Goal: Obtain resource: Obtain resource

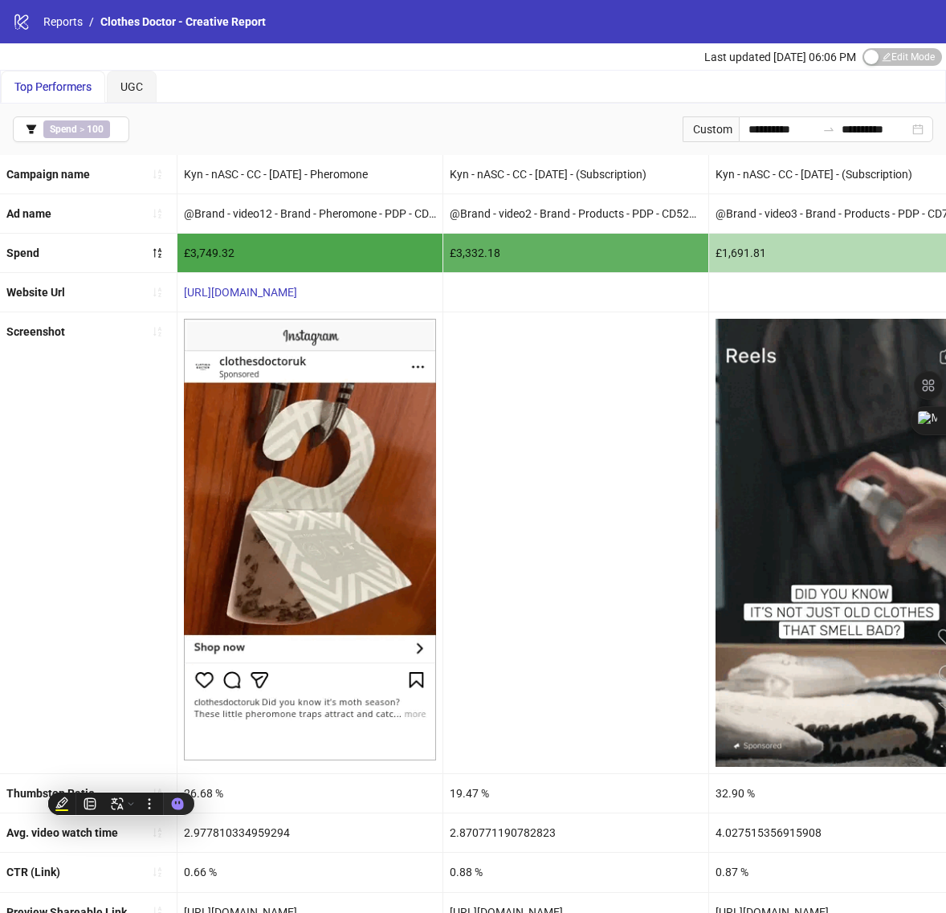
scroll to position [64, 0]
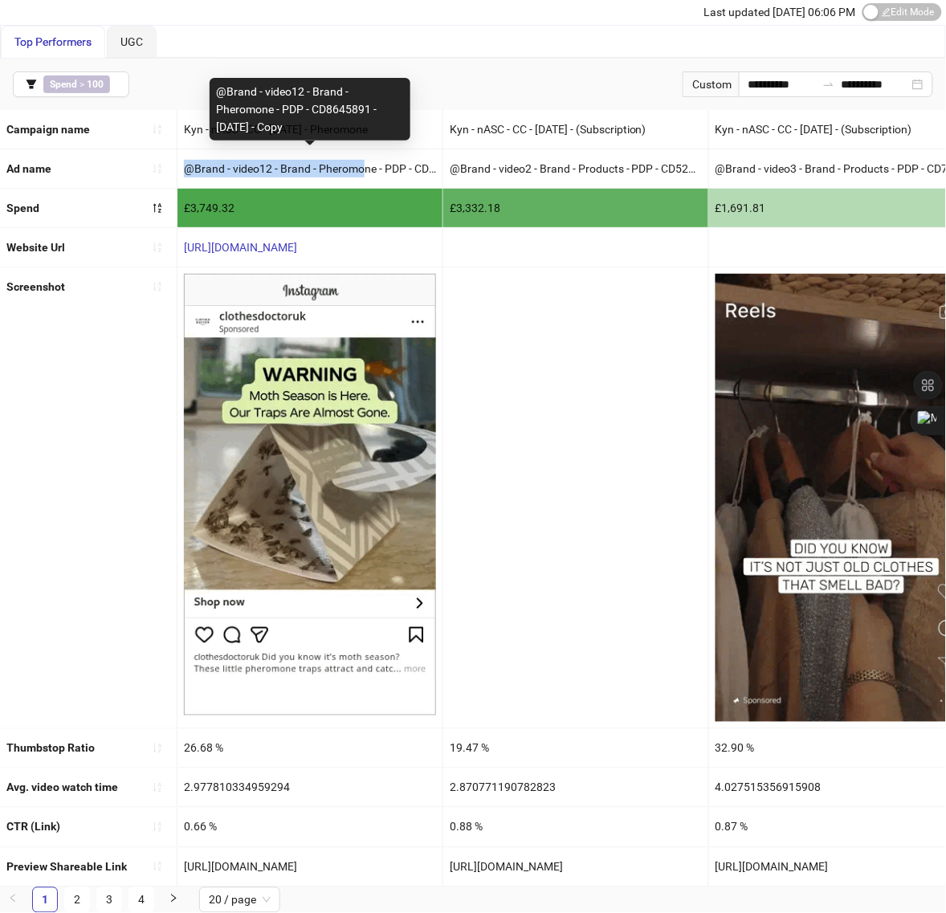
drag, startPoint x: 185, startPoint y: 151, endPoint x: 366, endPoint y: 153, distance: 180.8
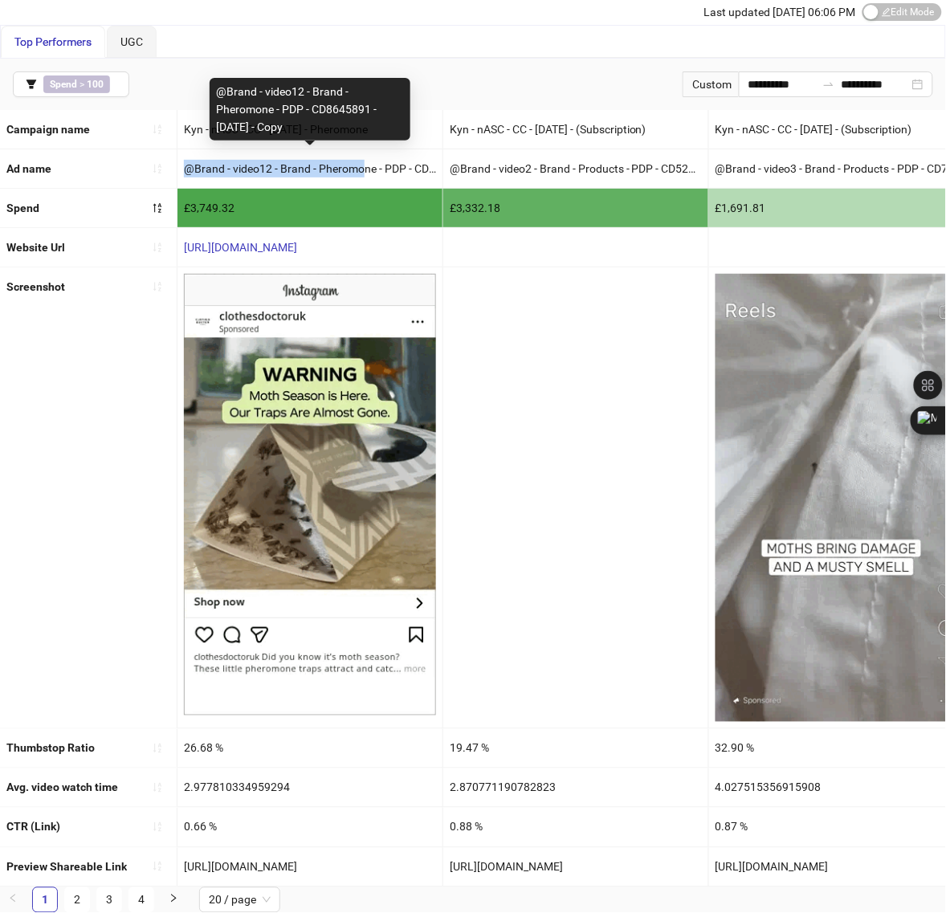
click at [366, 153] on div "@Brand - video12 - Brand - Pheromone - PDP - CD8645891 - [DATE] - Copy" at bounding box center [310, 168] width 265 height 39
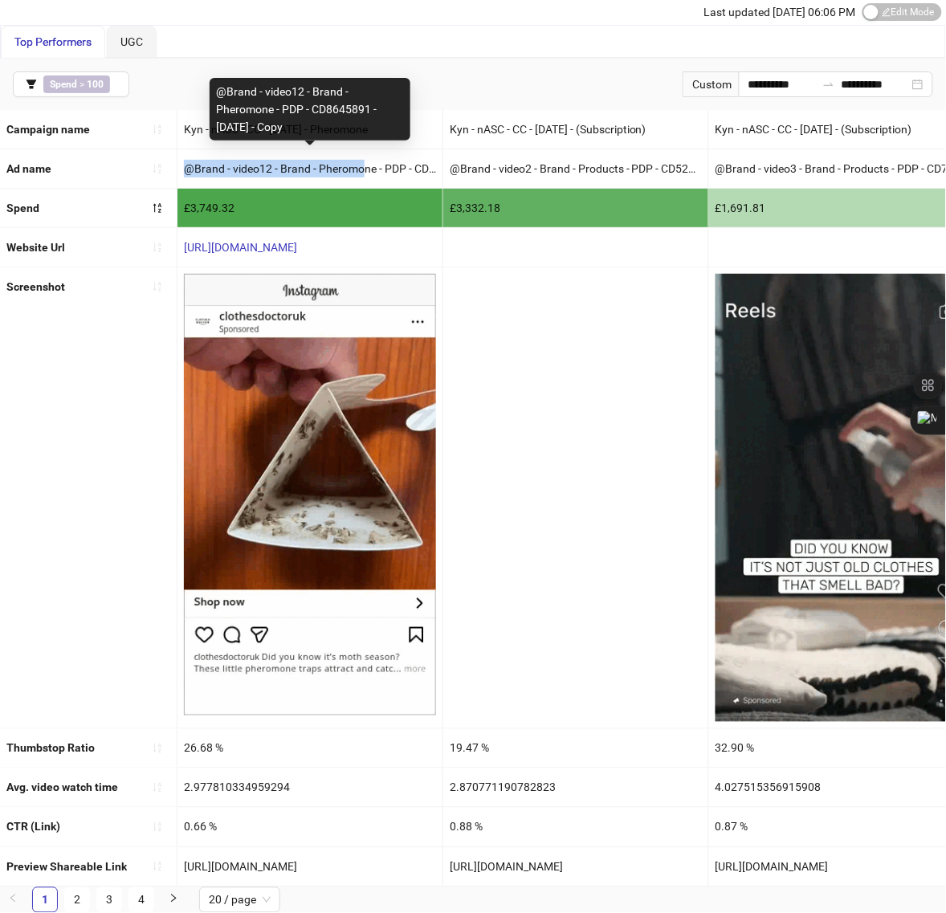
drag, startPoint x: 219, startPoint y: 74, endPoint x: 301, endPoint y: 108, distance: 89.7
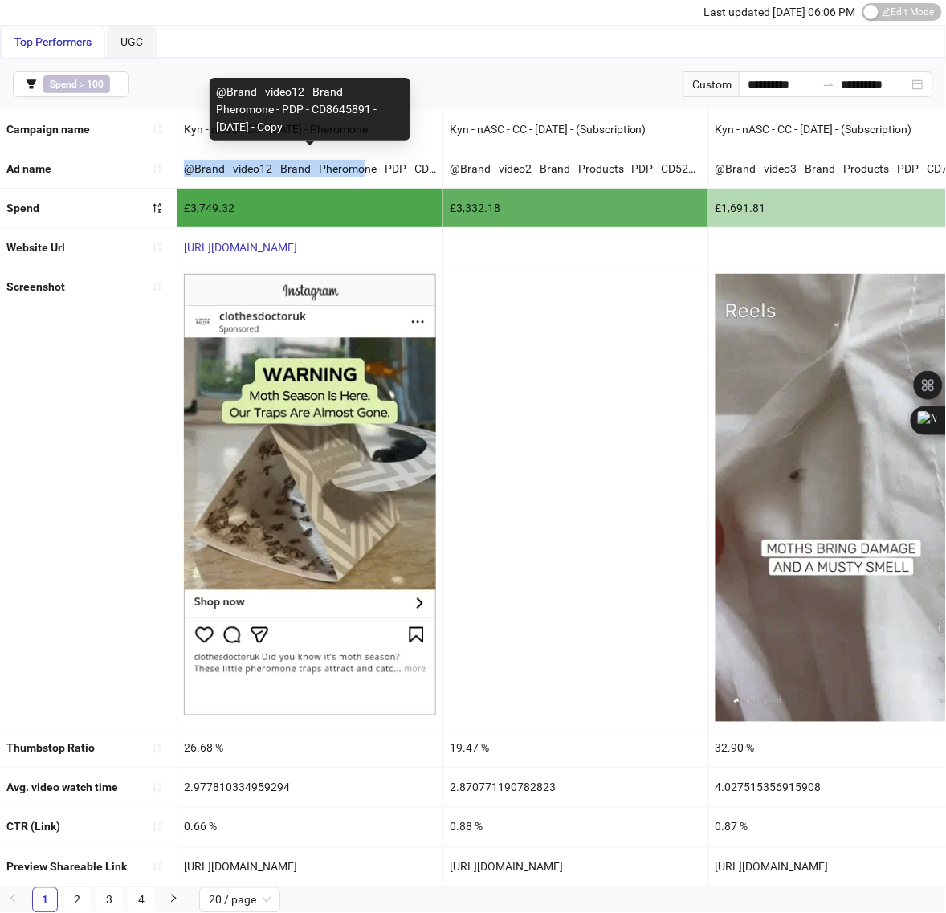
click at [301, 108] on div "@Brand - video12 - Brand - Pheromone - PDP - CD8645891 - [DATE] - Copy" at bounding box center [310, 109] width 201 height 63
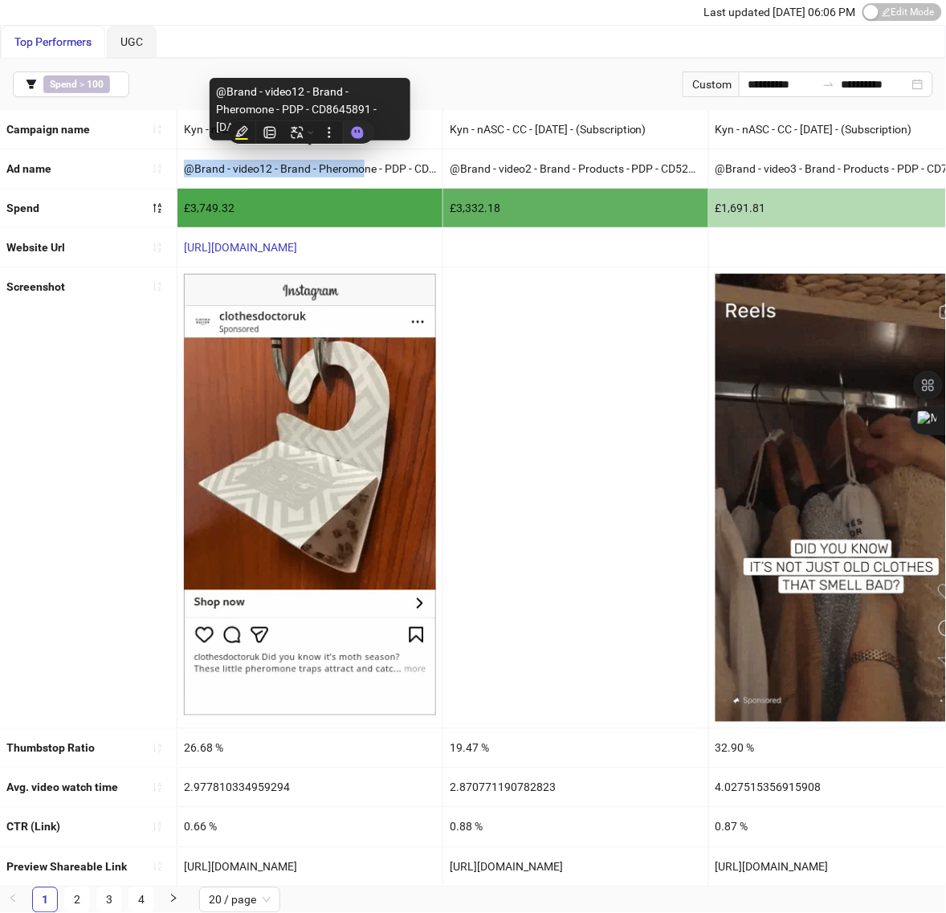
copy div "@Brand - video12 - Brand - Pheromone - PDP - CD8645891 - [DATE] - Copy"
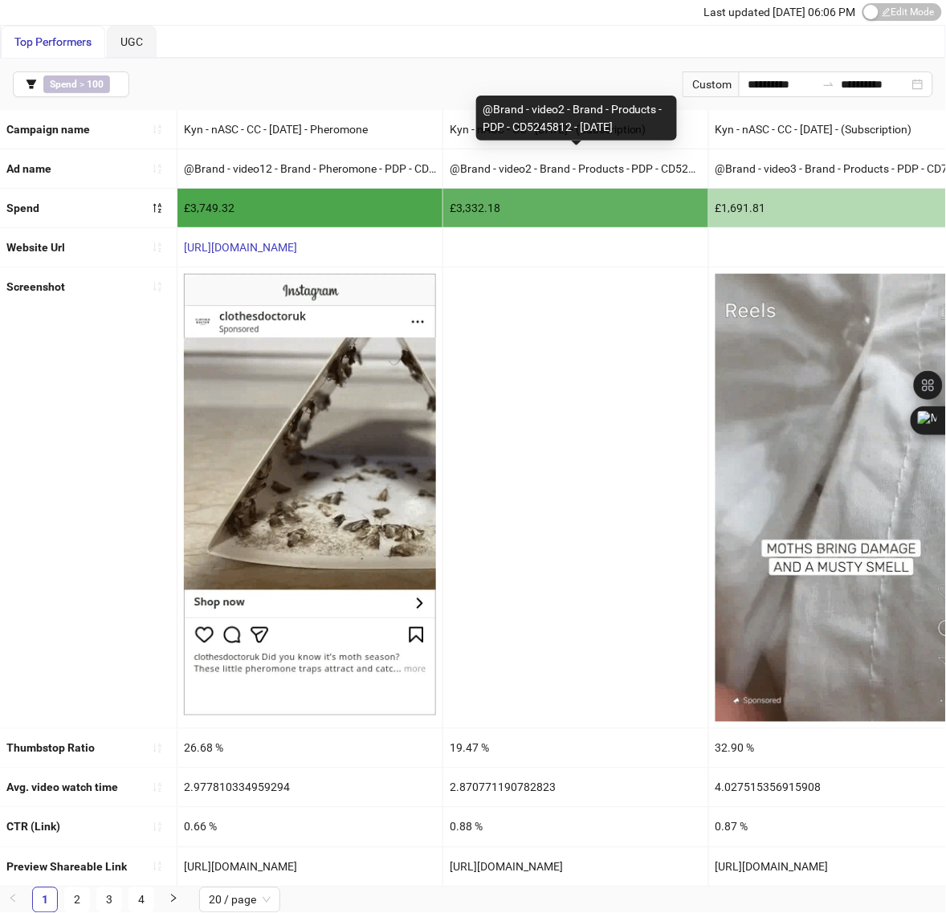
drag, startPoint x: 483, startPoint y: 85, endPoint x: 631, endPoint y: 112, distance: 150.3
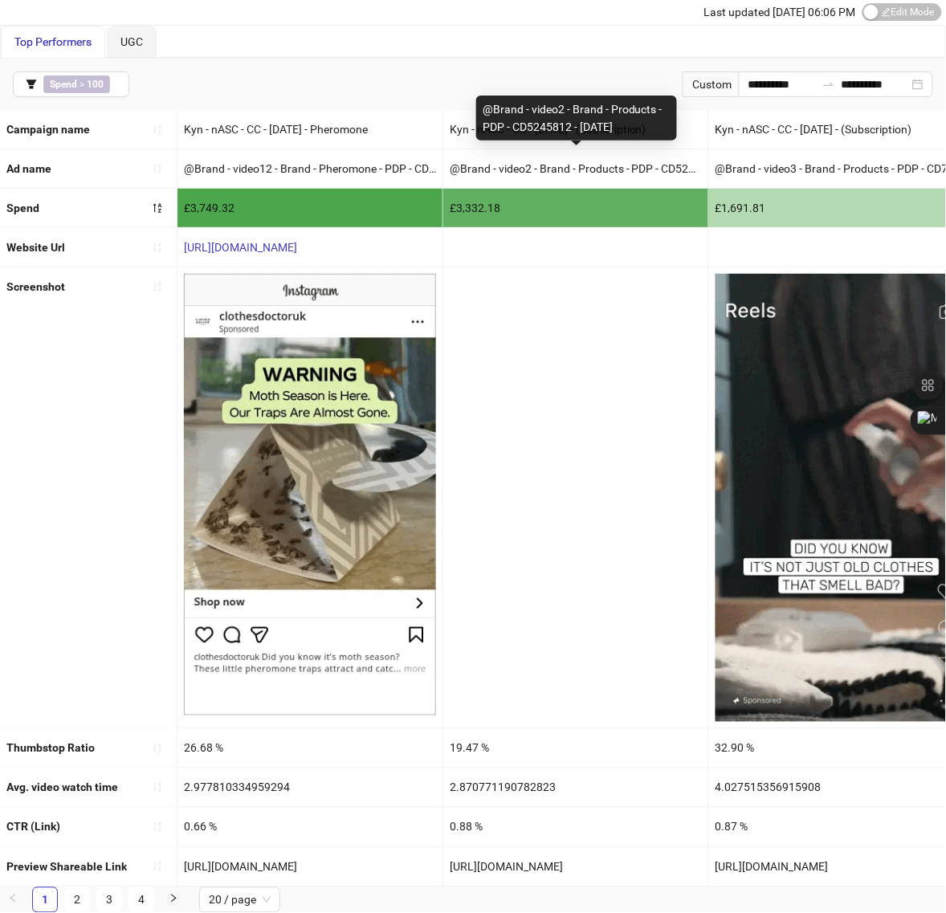
click at [631, 112] on div "@Brand - video2 - Brand - Products - PDP - CD5245812 - [DATE]" at bounding box center [576, 118] width 201 height 45
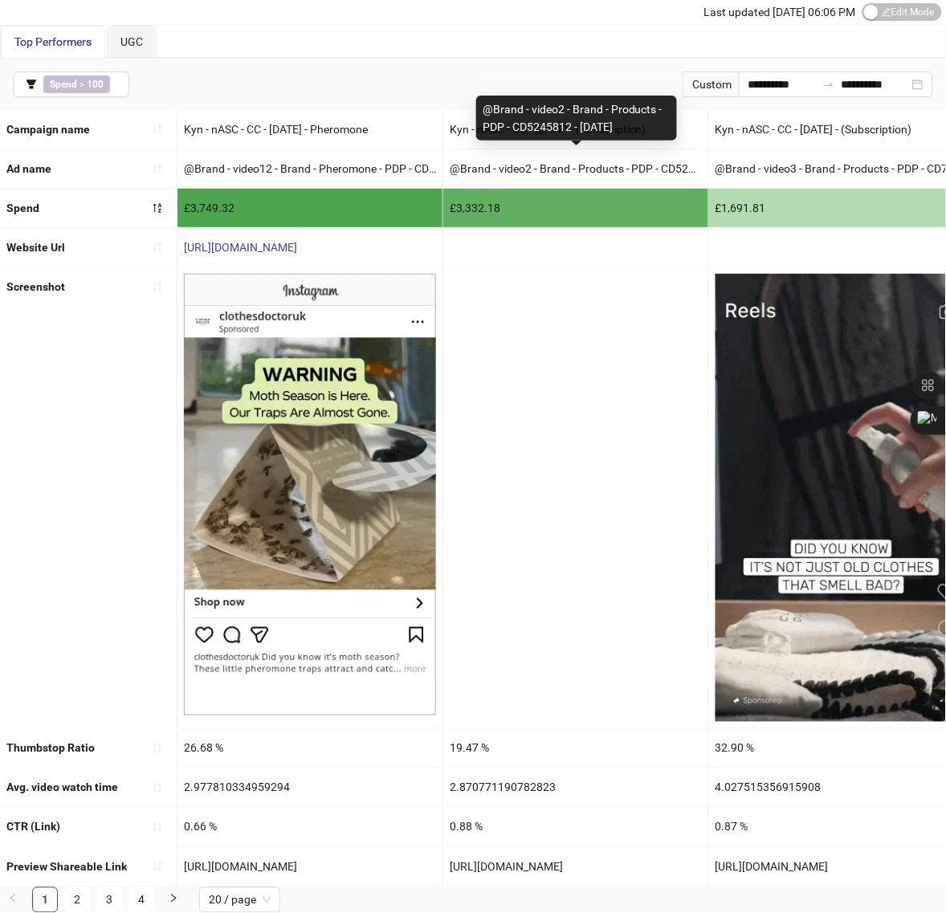
copy div "@Brand - video2 - Brand - Products - PDP - CD5245812 - [DATE]"
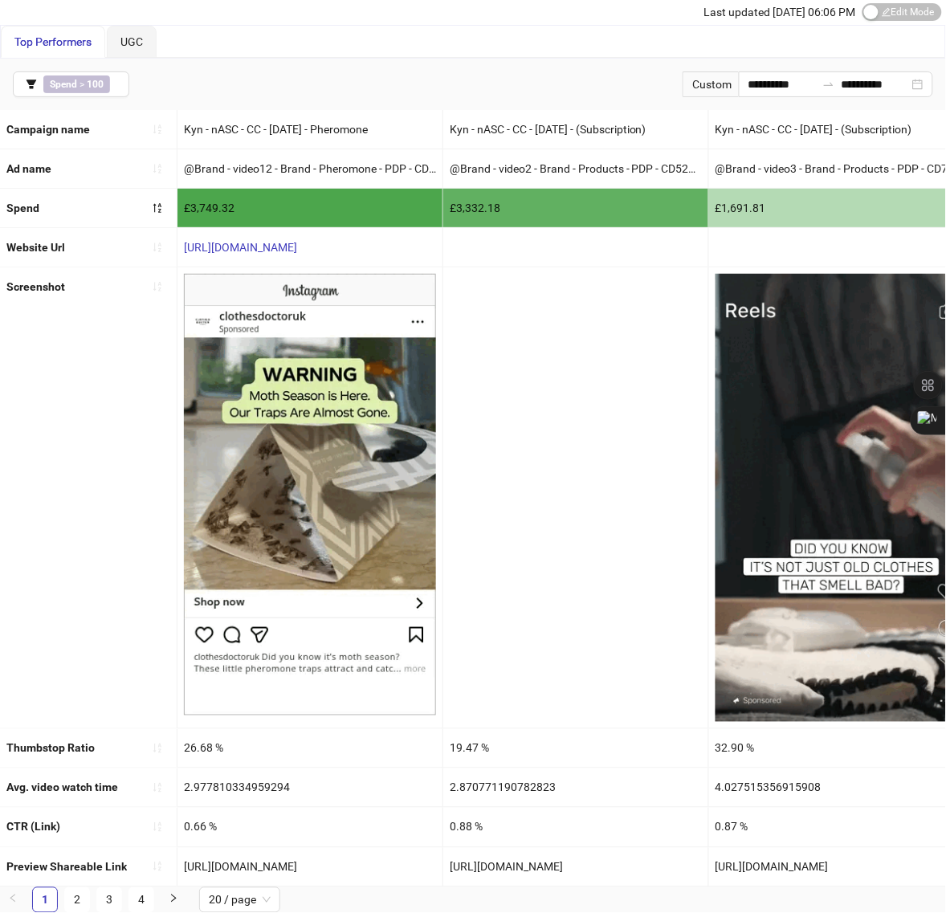
click at [374, 819] on div "0.66 %" at bounding box center [310, 827] width 265 height 39
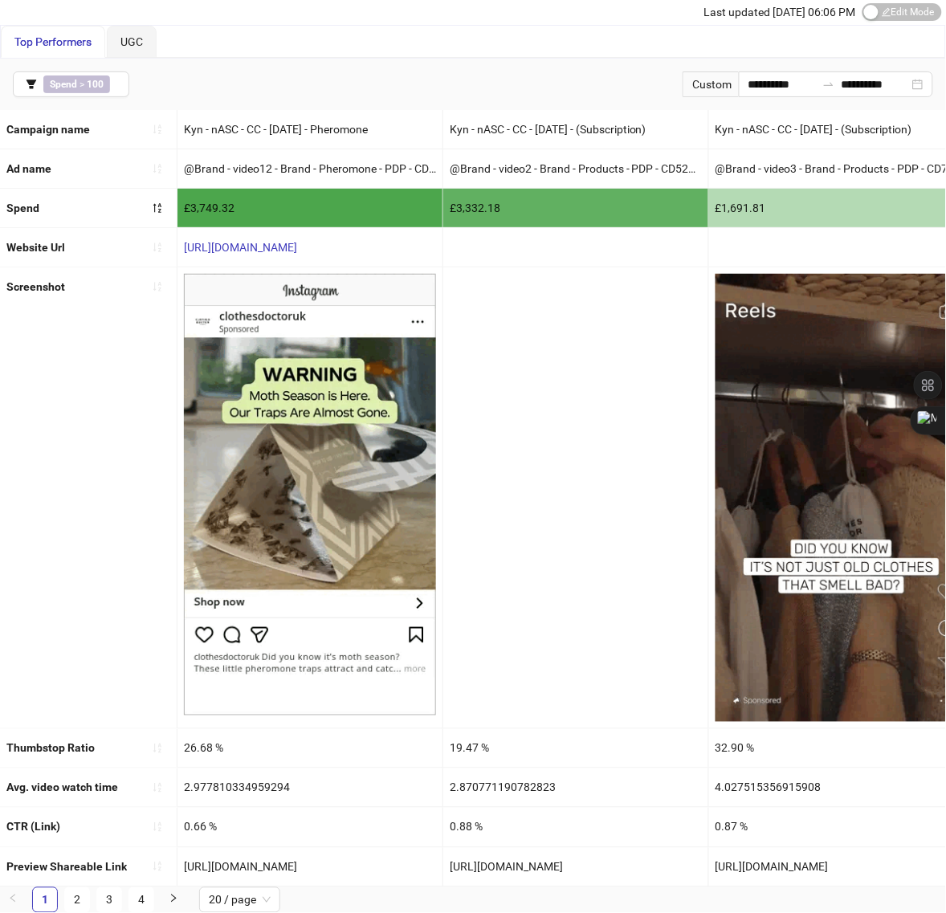
copy div "[URL][DOMAIN_NAME]"
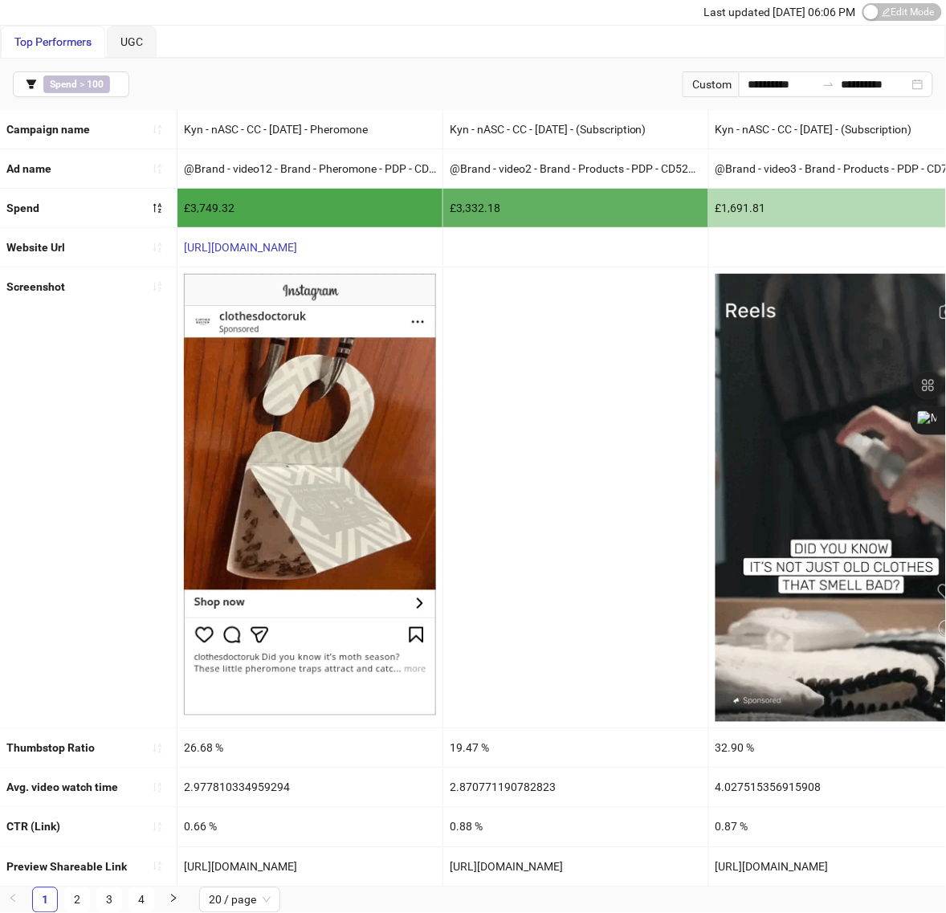
drag, startPoint x: 350, startPoint y: 848, endPoint x: 183, endPoint y: 865, distance: 168.0
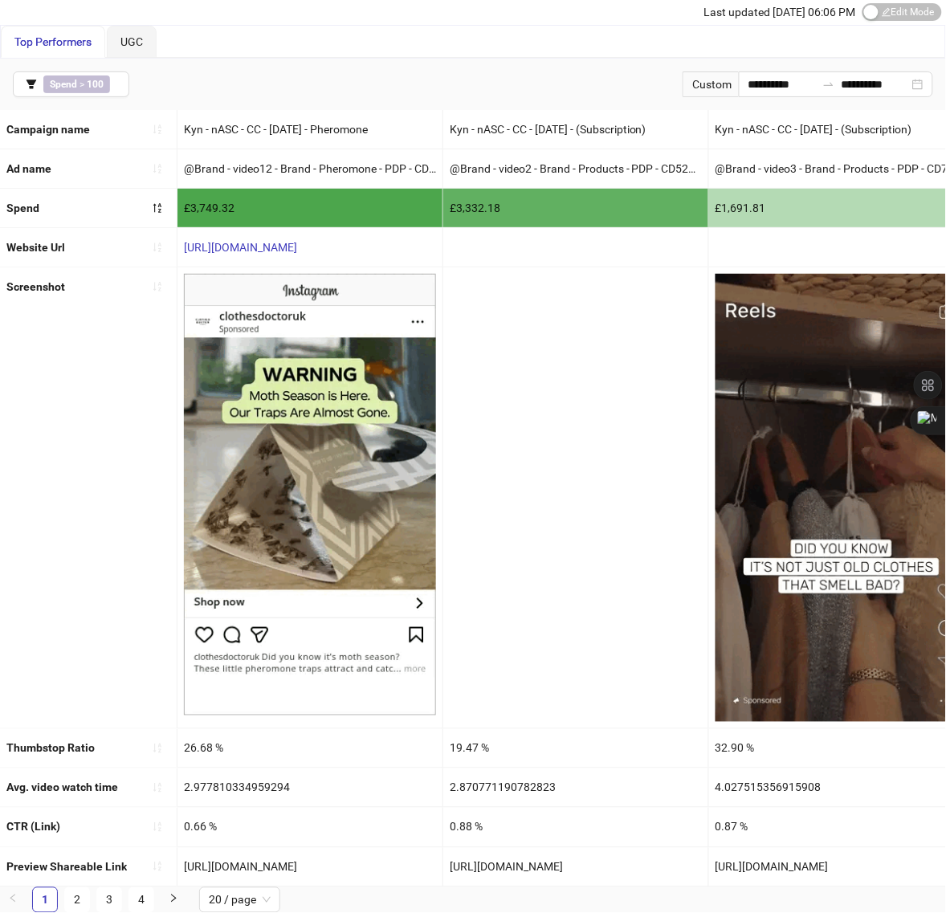
click at [183, 865] on div "[URL][DOMAIN_NAME]" at bounding box center [310, 867] width 265 height 39
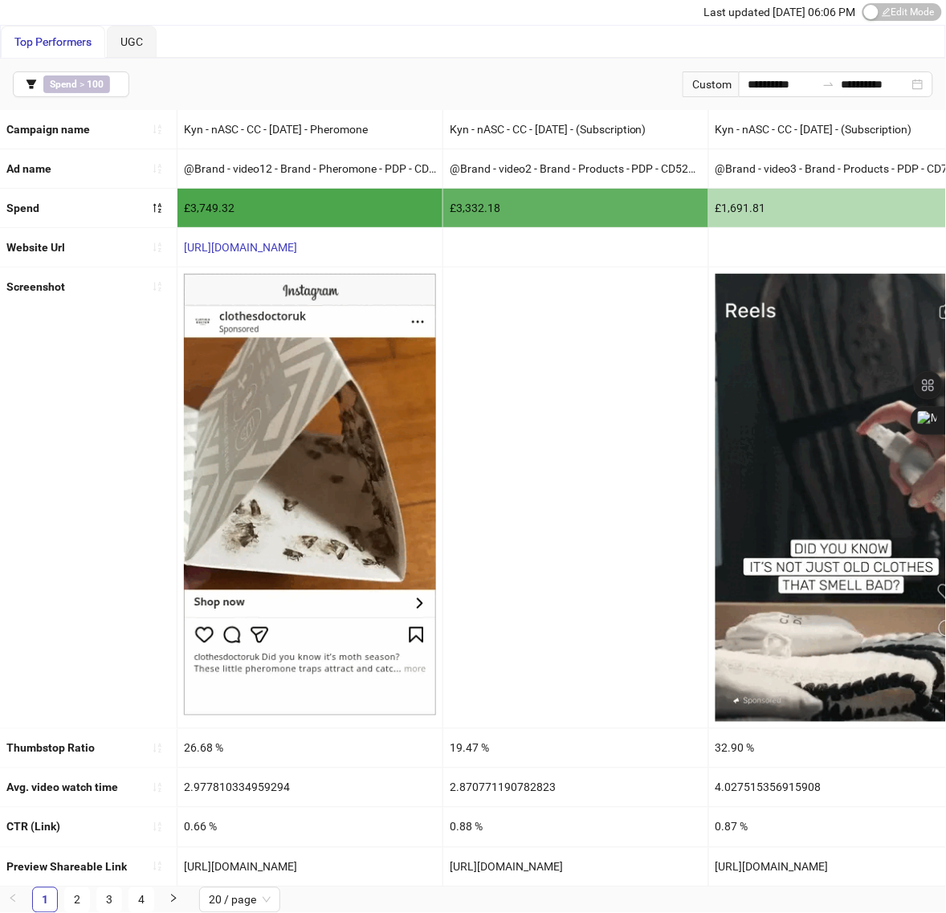
drag, startPoint x: 451, startPoint y: 854, endPoint x: 609, endPoint y: 865, distance: 158.7
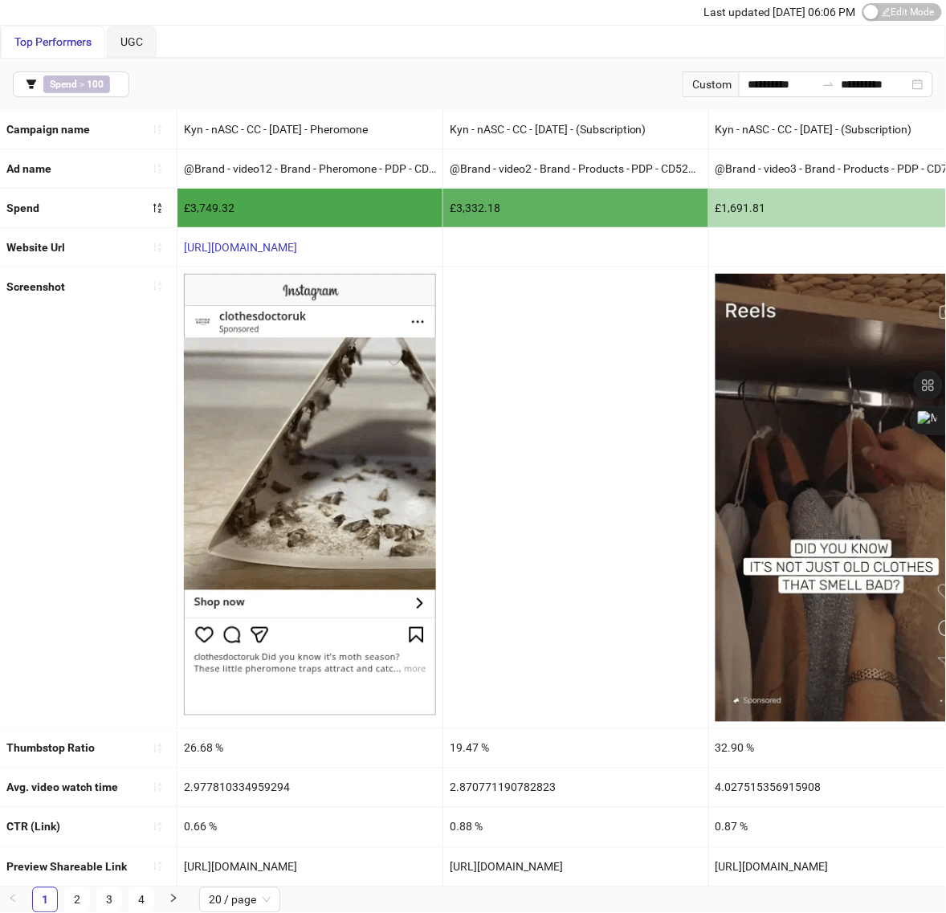
click at [609, 865] on div "[URL][DOMAIN_NAME]" at bounding box center [575, 867] width 265 height 39
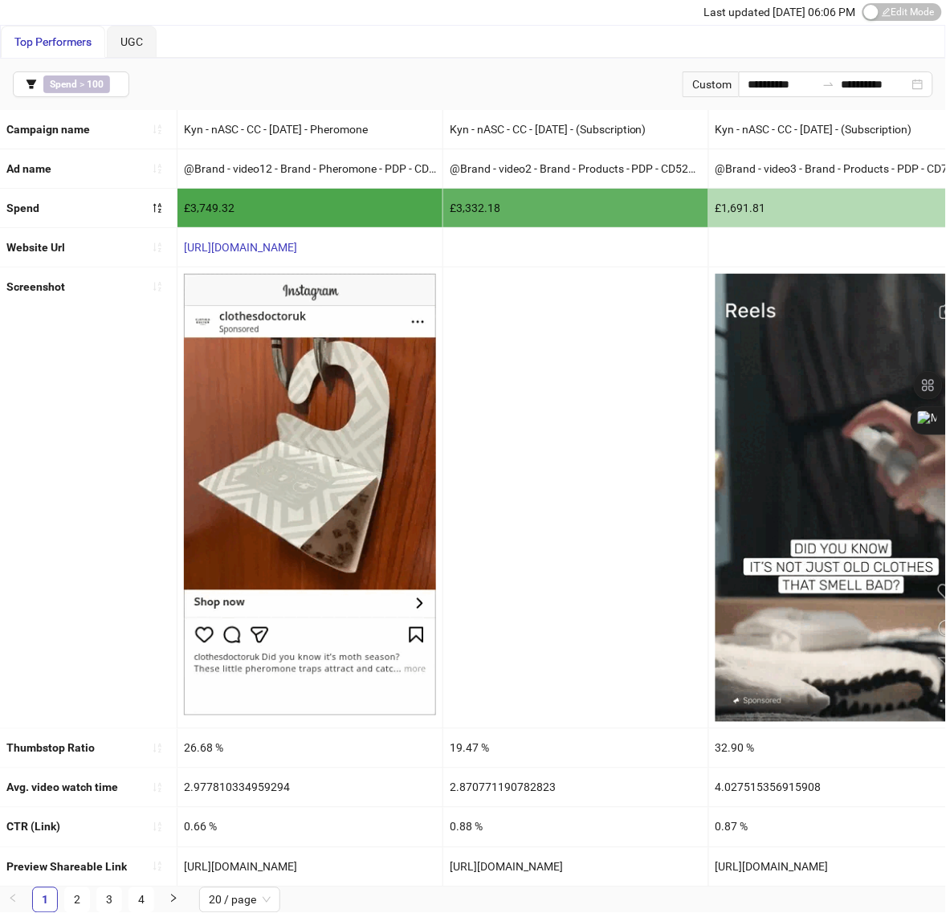
copy div "[URL][DOMAIN_NAME]"
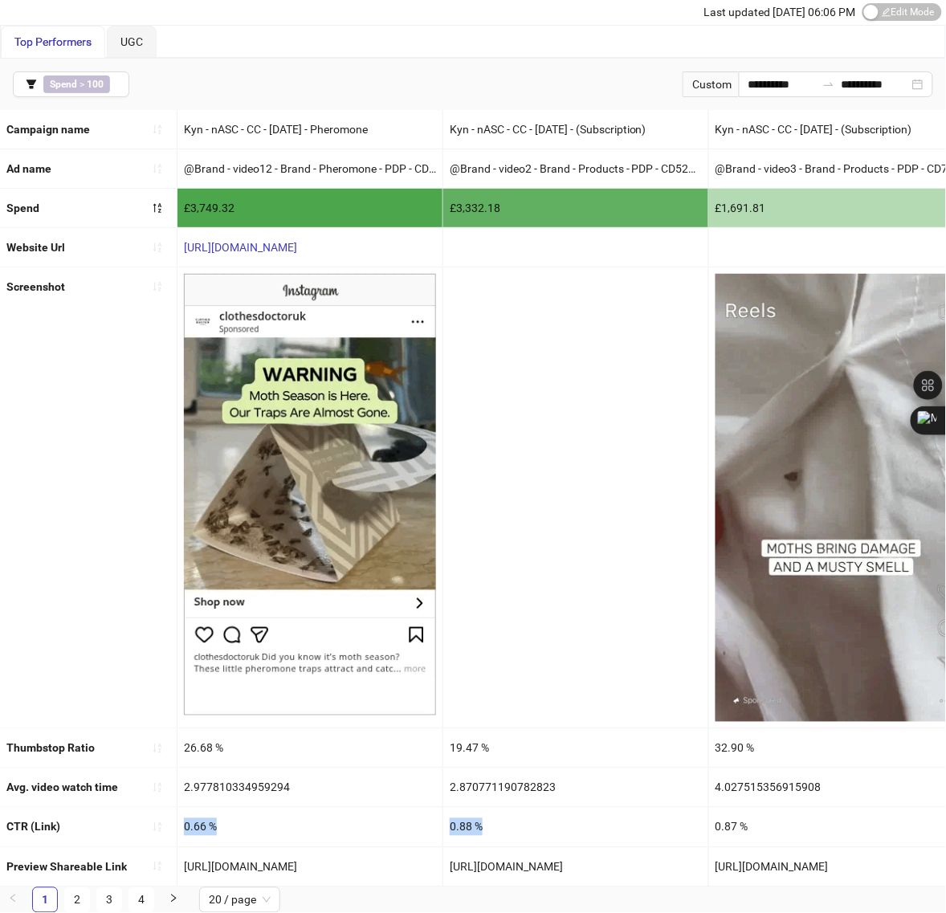
drag, startPoint x: 182, startPoint y: 809, endPoint x: 490, endPoint y: 818, distance: 308.6
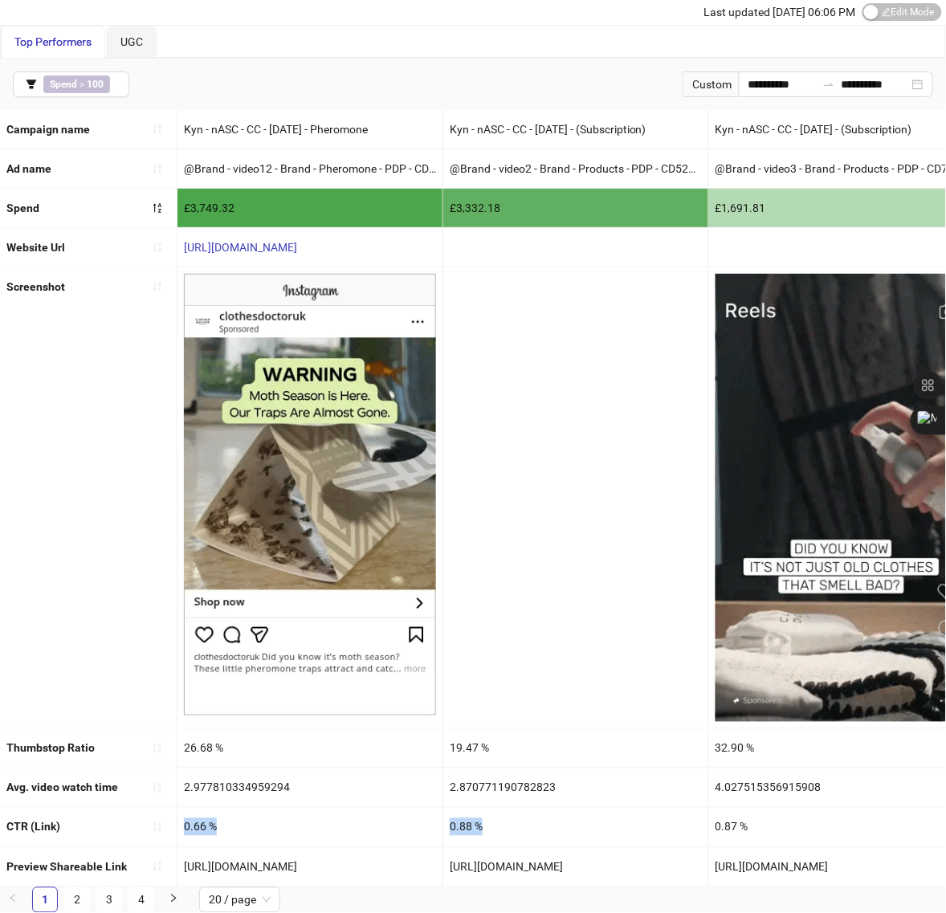
copy div "0.66 % 0.88 %"
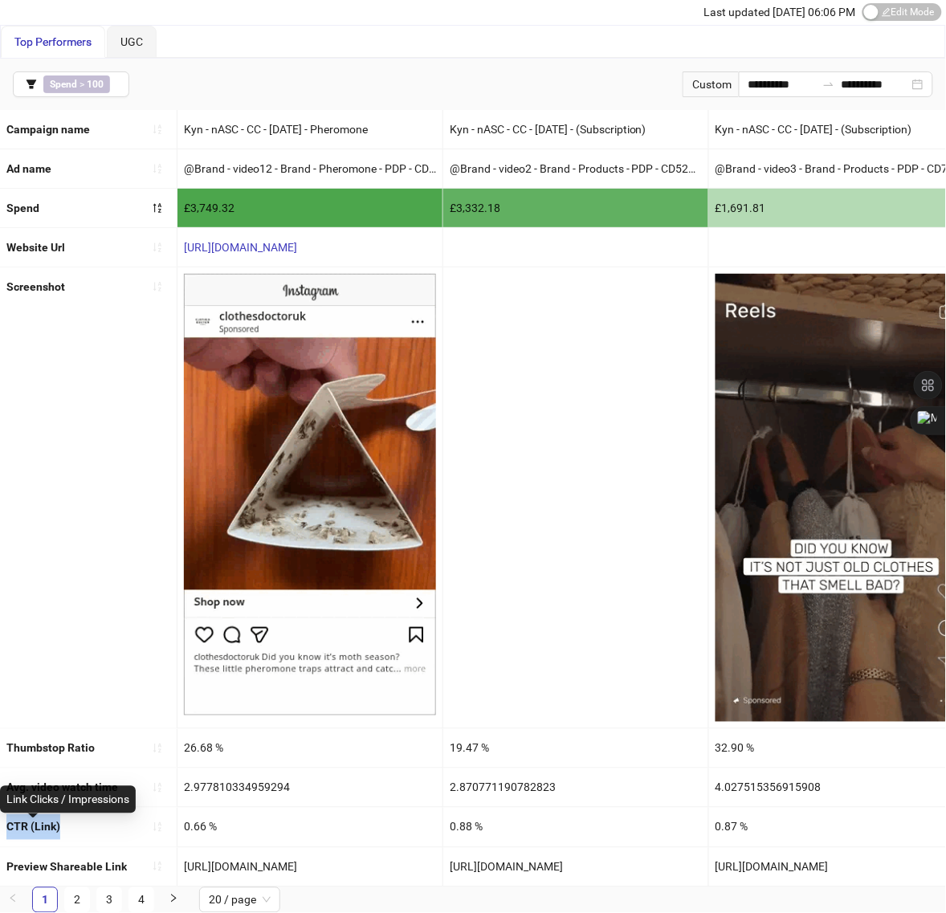
drag, startPoint x: 87, startPoint y: 815, endPoint x: 9, endPoint y: 817, distance: 77.9
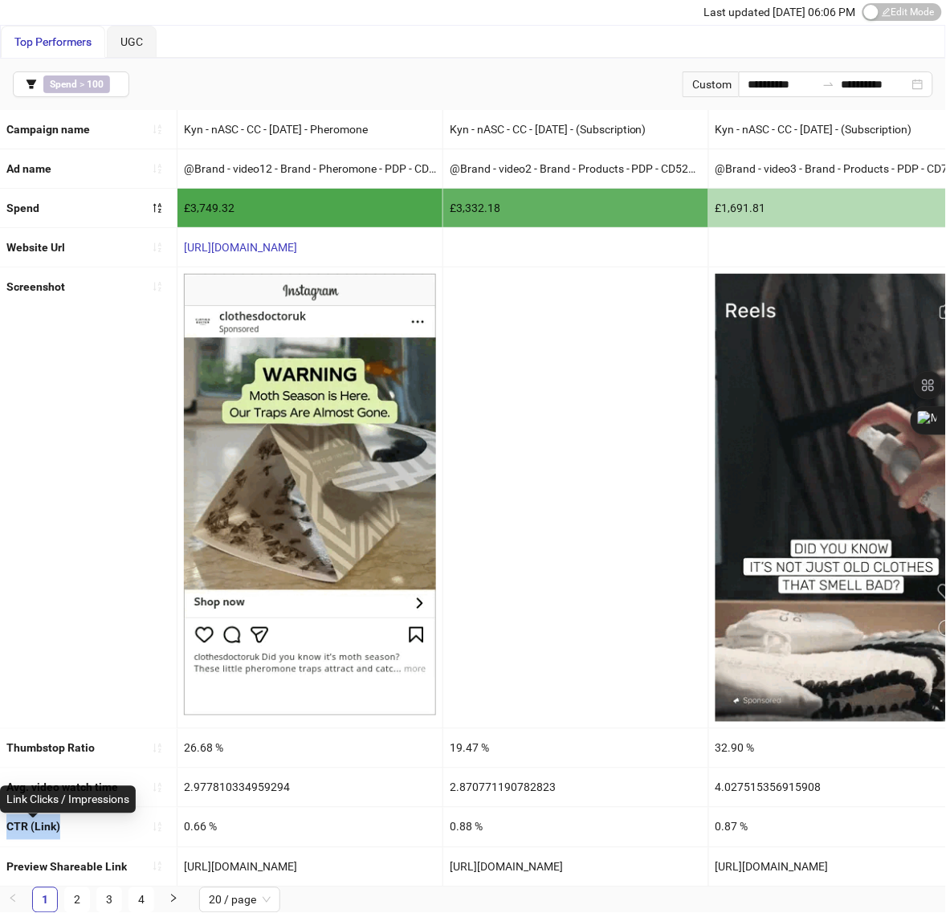
click at [9, 817] on div "CTR (Link)" at bounding box center [88, 827] width 177 height 39
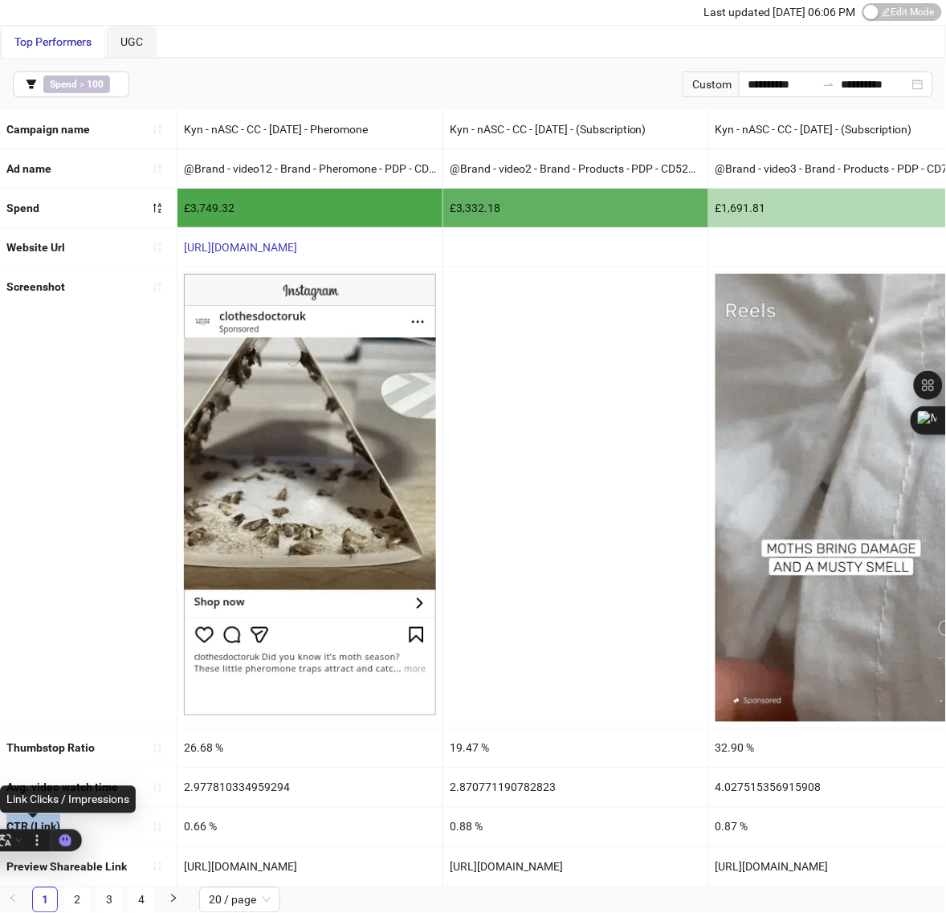
copy b "CTR (Link)"
